Goal: Information Seeking & Learning: Learn about a topic

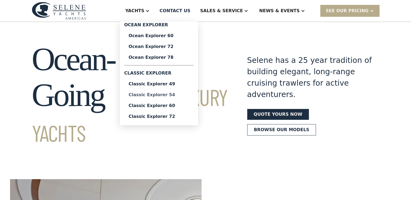
click at [174, 95] on div "Classic Explorer 54" at bounding box center [158, 95] width 61 height 4
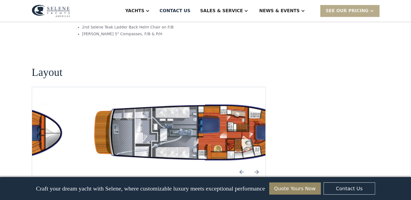
scroll to position [978, 0]
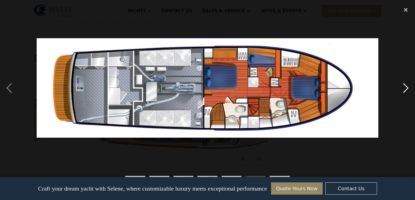
click at [406, 88] on div "next image" at bounding box center [406, 88] width 18 height 168
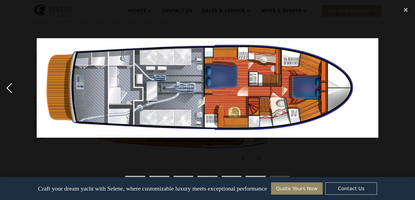
click at [10, 89] on div "previous image" at bounding box center [9, 88] width 18 height 168
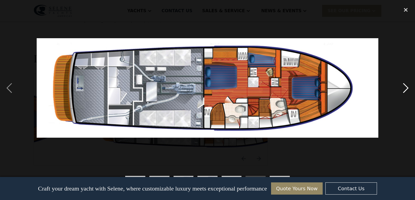
click at [405, 88] on div "next image" at bounding box center [406, 88] width 18 height 168
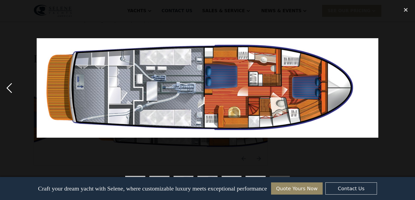
click at [8, 88] on div "previous image" at bounding box center [9, 88] width 18 height 168
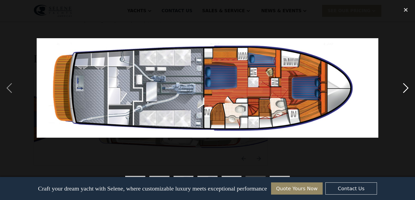
click at [410, 86] on div "next image" at bounding box center [406, 88] width 18 height 168
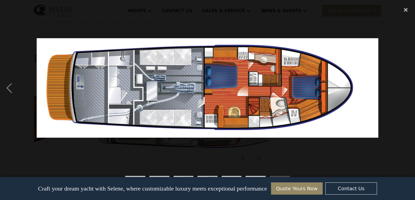
click at [407, 87] on div "next image" at bounding box center [406, 88] width 18 height 168
click at [405, 6] on div "close lightbox" at bounding box center [406, 10] width 18 height 12
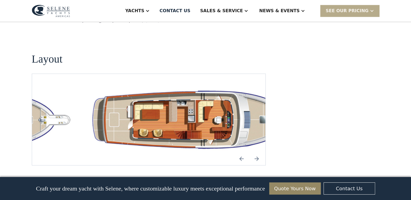
click at [258, 152] on img "Next slide" at bounding box center [256, 158] width 13 height 13
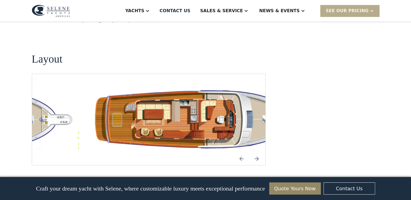
click at [239, 152] on img "Previous slide" at bounding box center [241, 158] width 13 height 13
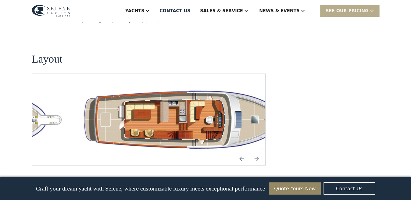
click at [240, 152] on img "Previous slide" at bounding box center [241, 158] width 13 height 13
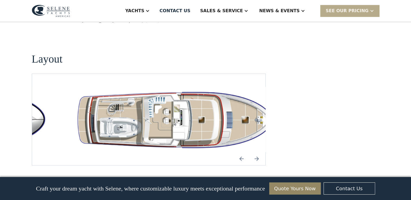
click at [240, 152] on img "Previous slide" at bounding box center [241, 158] width 13 height 13
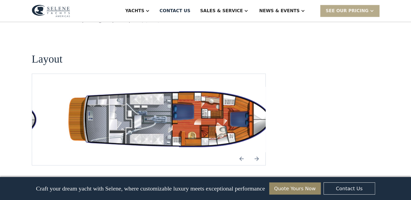
click at [240, 152] on img "Previous slide" at bounding box center [241, 158] width 13 height 13
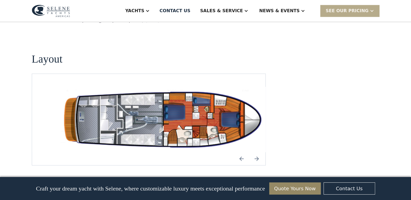
click at [240, 152] on img "Previous slide" at bounding box center [241, 158] width 13 height 13
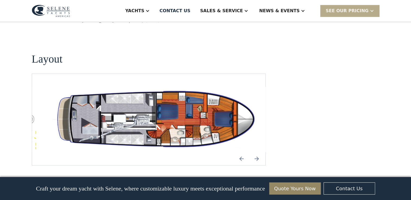
click at [240, 152] on img "Previous slide" at bounding box center [241, 158] width 13 height 13
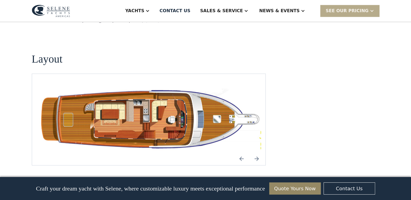
click at [240, 152] on img "Previous slide" at bounding box center [241, 158] width 13 height 13
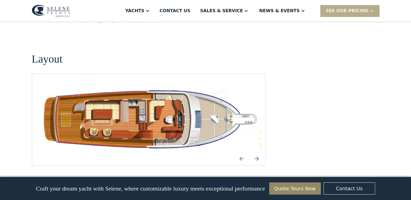
click at [240, 152] on img "Previous slide" at bounding box center [241, 158] width 13 height 13
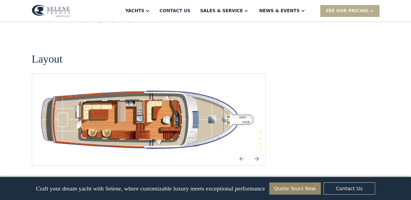
click at [240, 152] on img "Previous slide" at bounding box center [241, 158] width 13 height 13
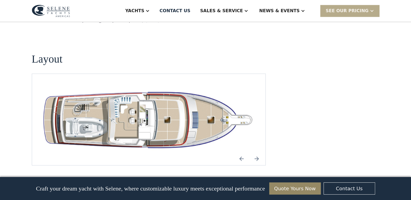
click at [240, 152] on img "Previous slide" at bounding box center [241, 158] width 13 height 13
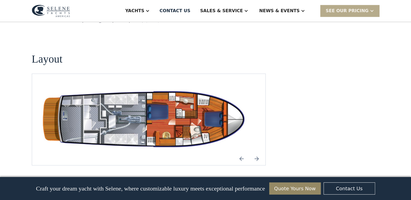
click at [256, 152] on img "Next slide" at bounding box center [256, 158] width 13 height 13
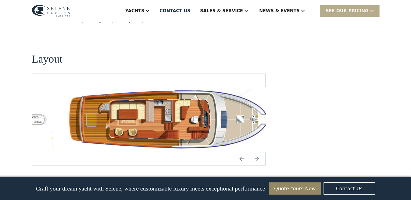
click at [260, 152] on img "Next slide" at bounding box center [256, 158] width 13 height 13
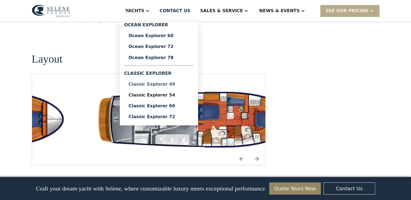
click at [172, 86] on div "Classic Explorer 49" at bounding box center [158, 84] width 61 height 4
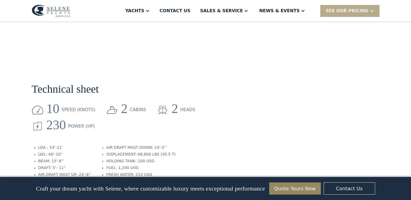
scroll to position [706, 0]
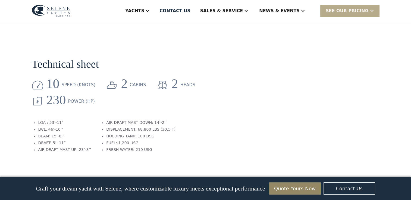
click at [140, 56] on section "Technical sheet 10 speed (knots) 2 cabins 2 heads 230 Power (HP) LOA : 53’-11’ …" at bounding box center [149, 99] width 234 height 124
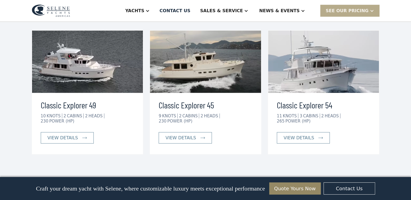
scroll to position [1249, 0]
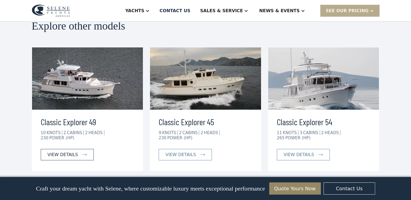
click at [68, 152] on div "view details" at bounding box center [63, 155] width 30 height 7
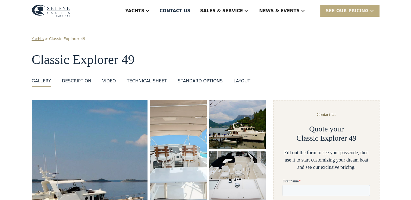
click at [353, 11] on div "SEE Our Pricing" at bounding box center [347, 11] width 43 height 7
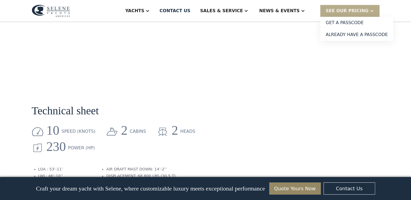
scroll to position [706, 0]
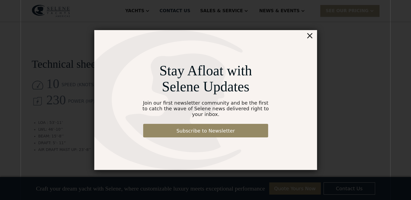
click at [309, 40] on div "×" at bounding box center [310, 35] width 8 height 11
